Goal: Navigation & Orientation: Find specific page/section

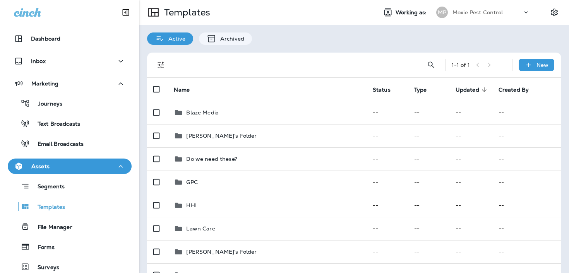
scroll to position [98, 0]
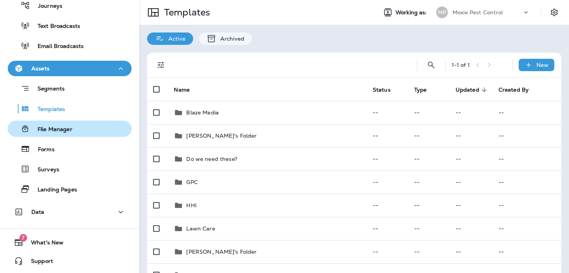
click at [68, 131] on p "File Manager" at bounding box center [51, 129] width 43 height 7
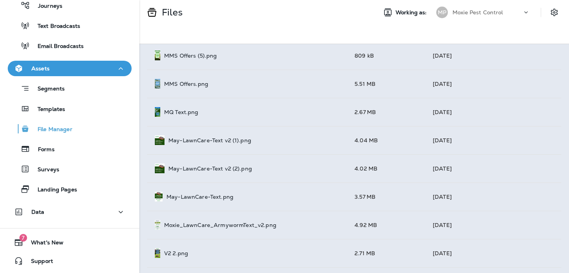
scroll to position [797, 0]
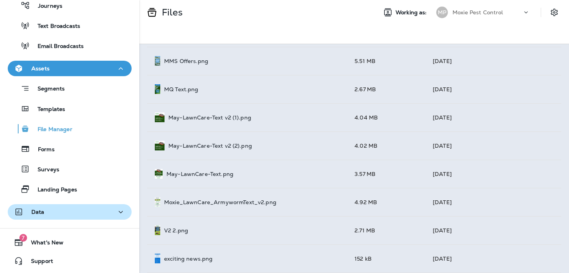
click at [56, 218] on button "Data" at bounding box center [70, 211] width 124 height 15
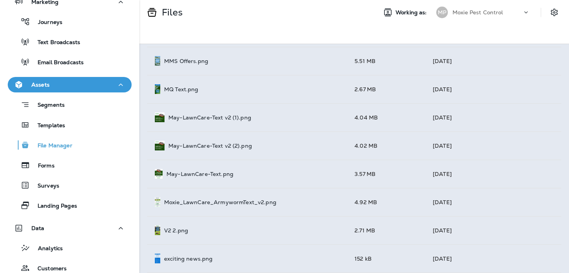
scroll to position [0, 0]
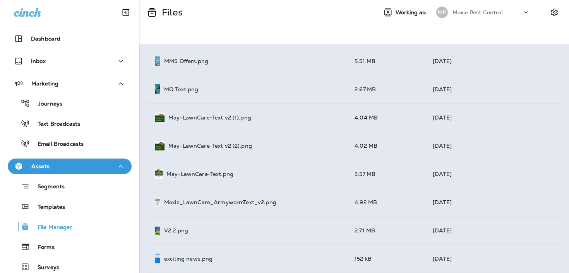
click at [75, 163] on div "Assets" at bounding box center [69, 167] width 111 height 10
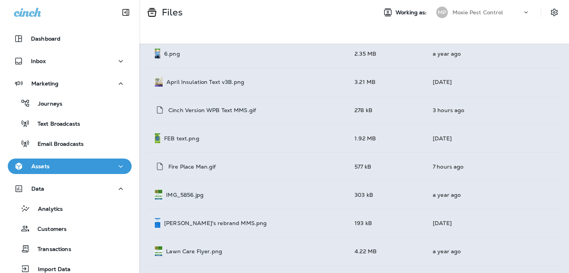
scroll to position [186, 0]
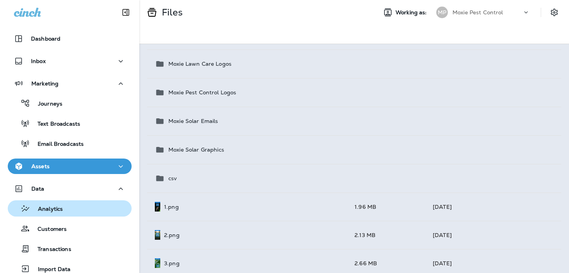
click at [48, 207] on p "Analytics" at bounding box center [46, 209] width 33 height 7
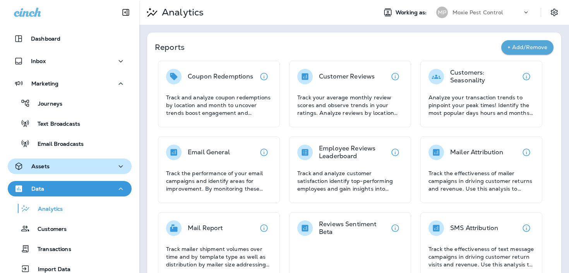
click at [69, 163] on div "Assets" at bounding box center [69, 167] width 111 height 10
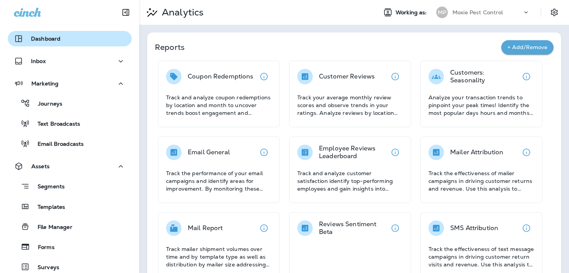
click at [63, 43] on div "Dashboard" at bounding box center [69, 38] width 111 height 9
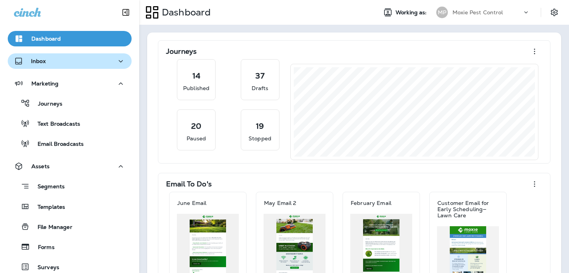
click at [75, 66] on button "Inbox" at bounding box center [70, 60] width 124 height 15
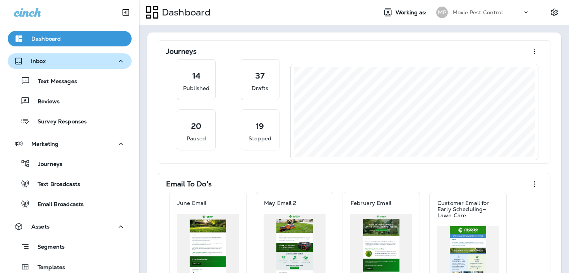
click at [75, 66] on button "Inbox" at bounding box center [70, 60] width 124 height 15
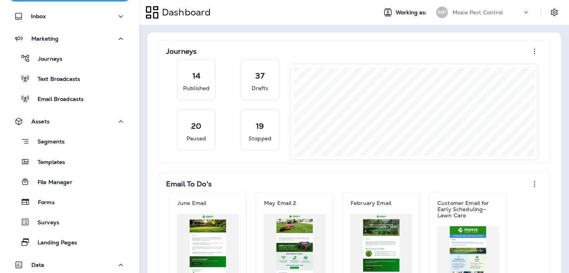
scroll to position [48, 0]
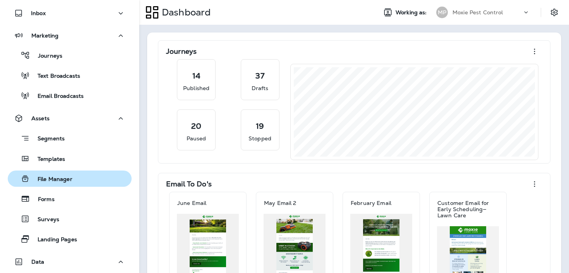
click at [73, 178] on div "File Manager" at bounding box center [70, 179] width 118 height 12
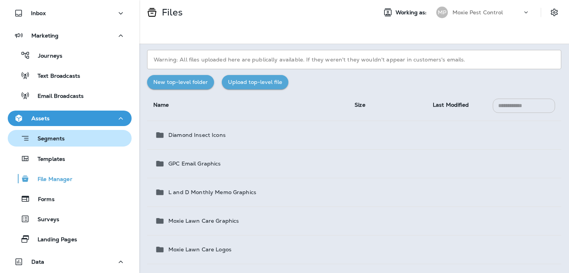
click at [83, 139] on div "Segments" at bounding box center [70, 138] width 118 height 12
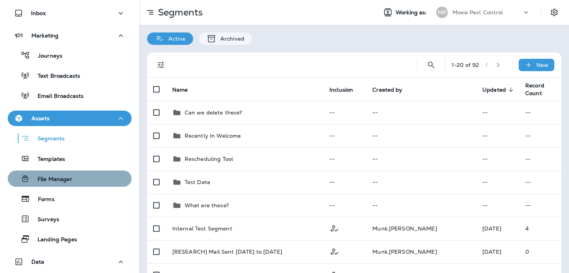
click at [77, 173] on div "File Manager" at bounding box center [70, 179] width 118 height 12
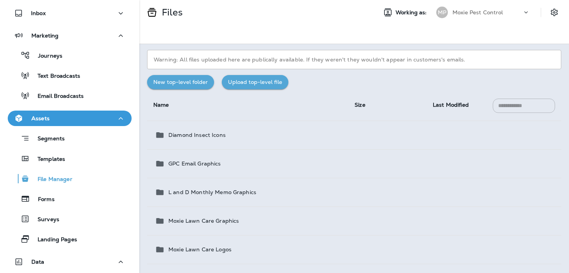
click at [502, 109] on input "text" at bounding box center [524, 106] width 62 height 14
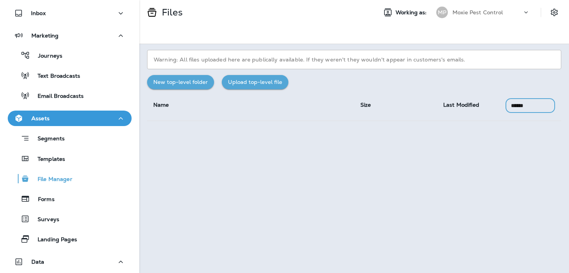
type input "******"
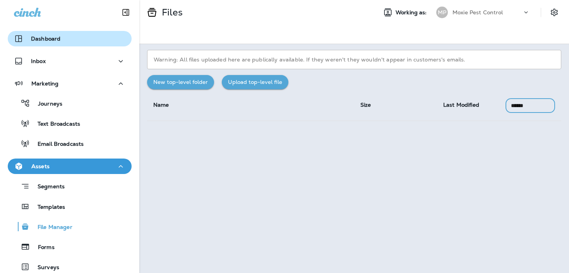
click at [24, 42] on div "Dashboard" at bounding box center [37, 38] width 46 height 9
